Goal: Find specific page/section: Find specific page/section

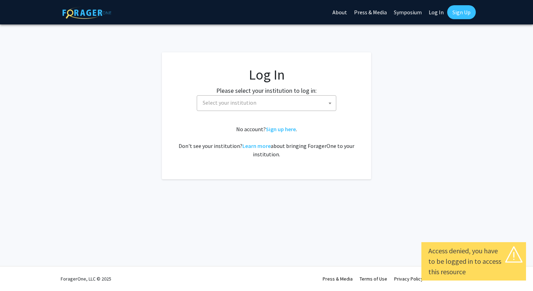
select select
click at [311, 103] on span "Select your institution" at bounding box center [268, 103] width 136 height 14
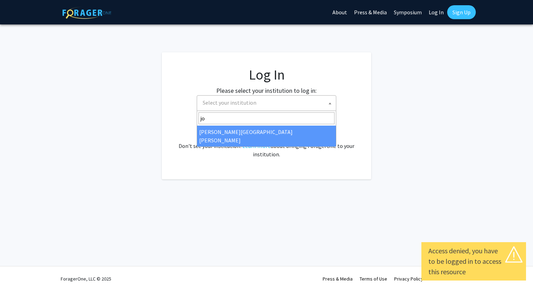
type input "jo"
select select "1"
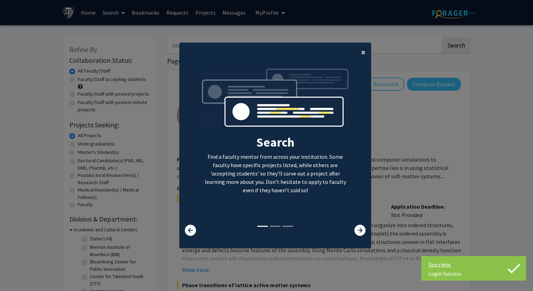
click at [361, 55] on span "×" at bounding box center [363, 52] width 5 height 11
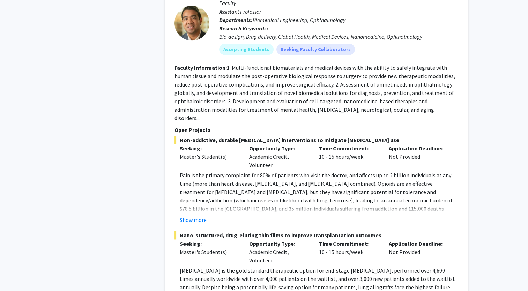
scroll to position [3526, 0]
